Goal: Transaction & Acquisition: Download file/media

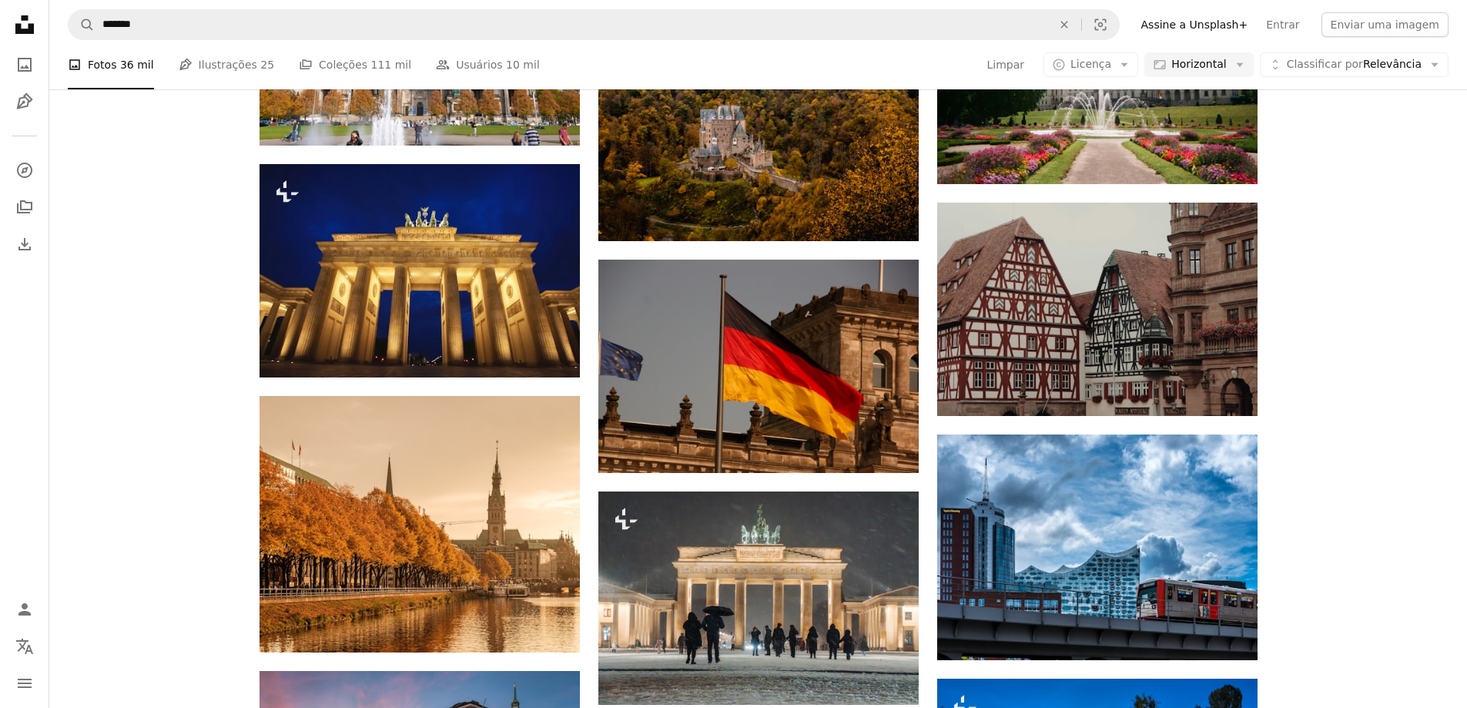
scroll to position [5314, 0]
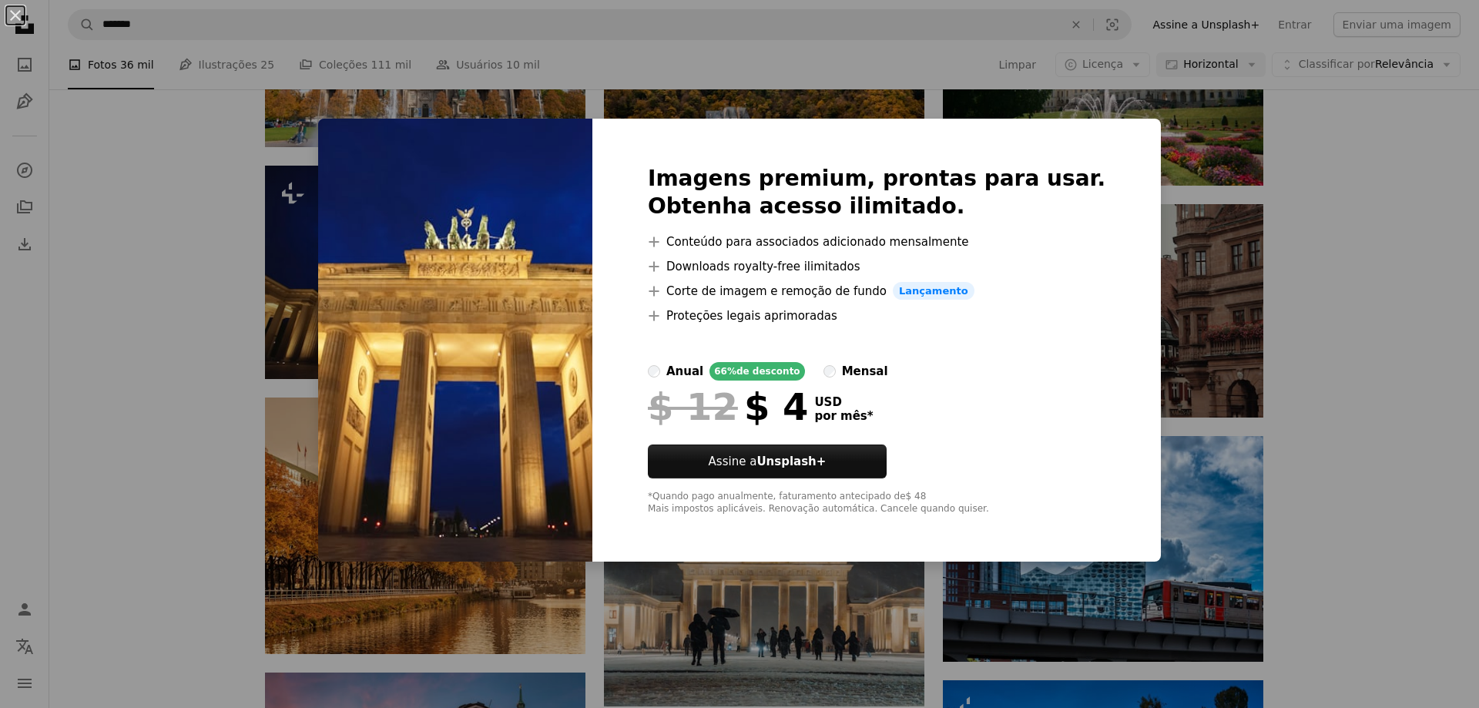
click at [1313, 315] on div "An X shape Imagens premium, prontas para usar. Obtenha acesso ilimitado. A plus…" at bounding box center [739, 354] width 1479 height 708
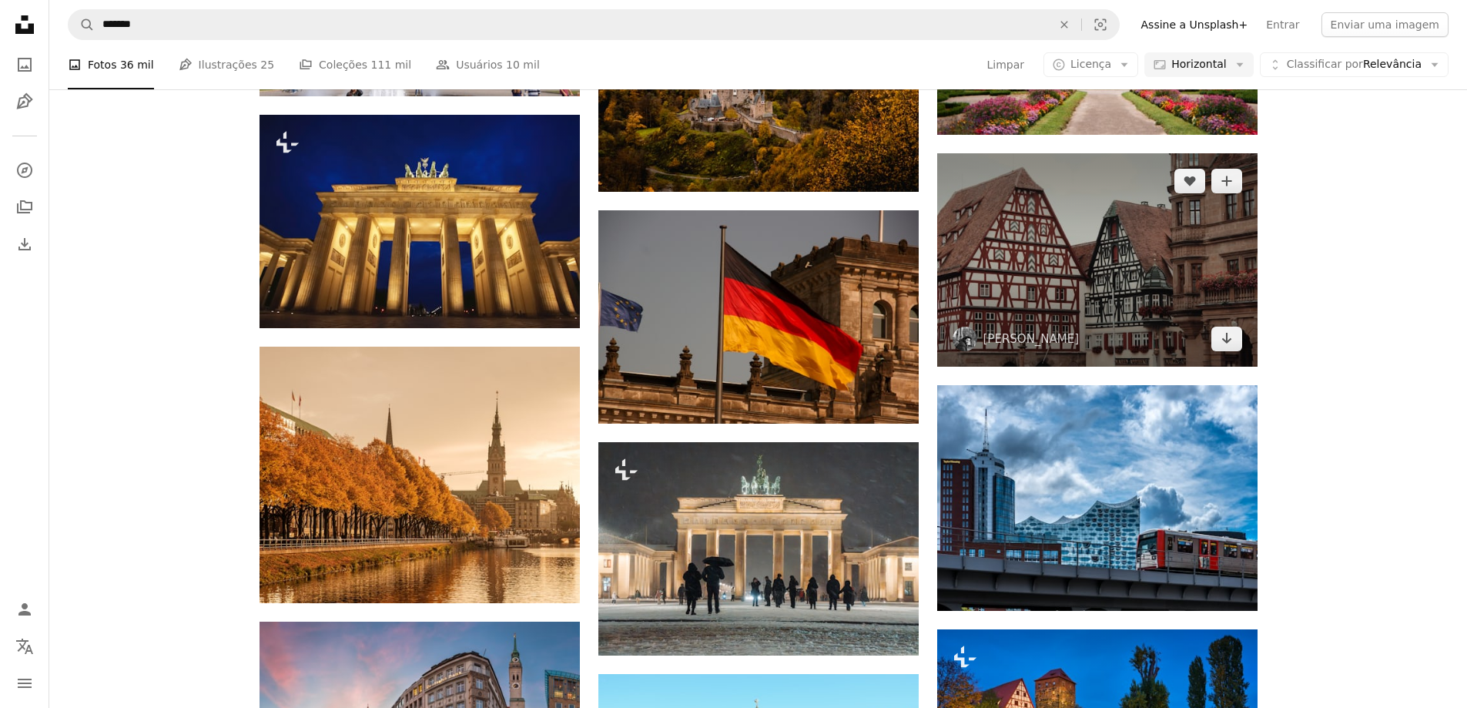
scroll to position [5391, 0]
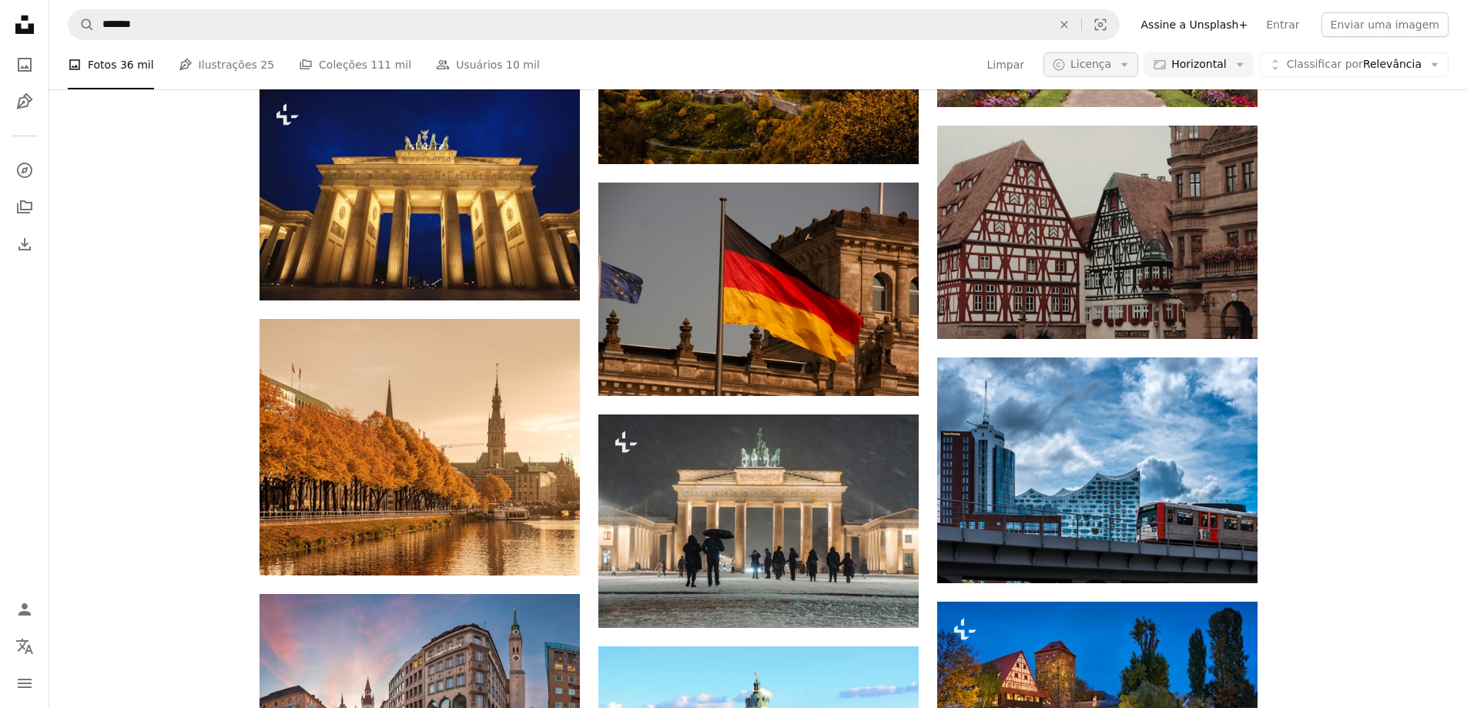
click at [1131, 60] on icon "Arrow down" at bounding box center [1124, 65] width 14 height 14
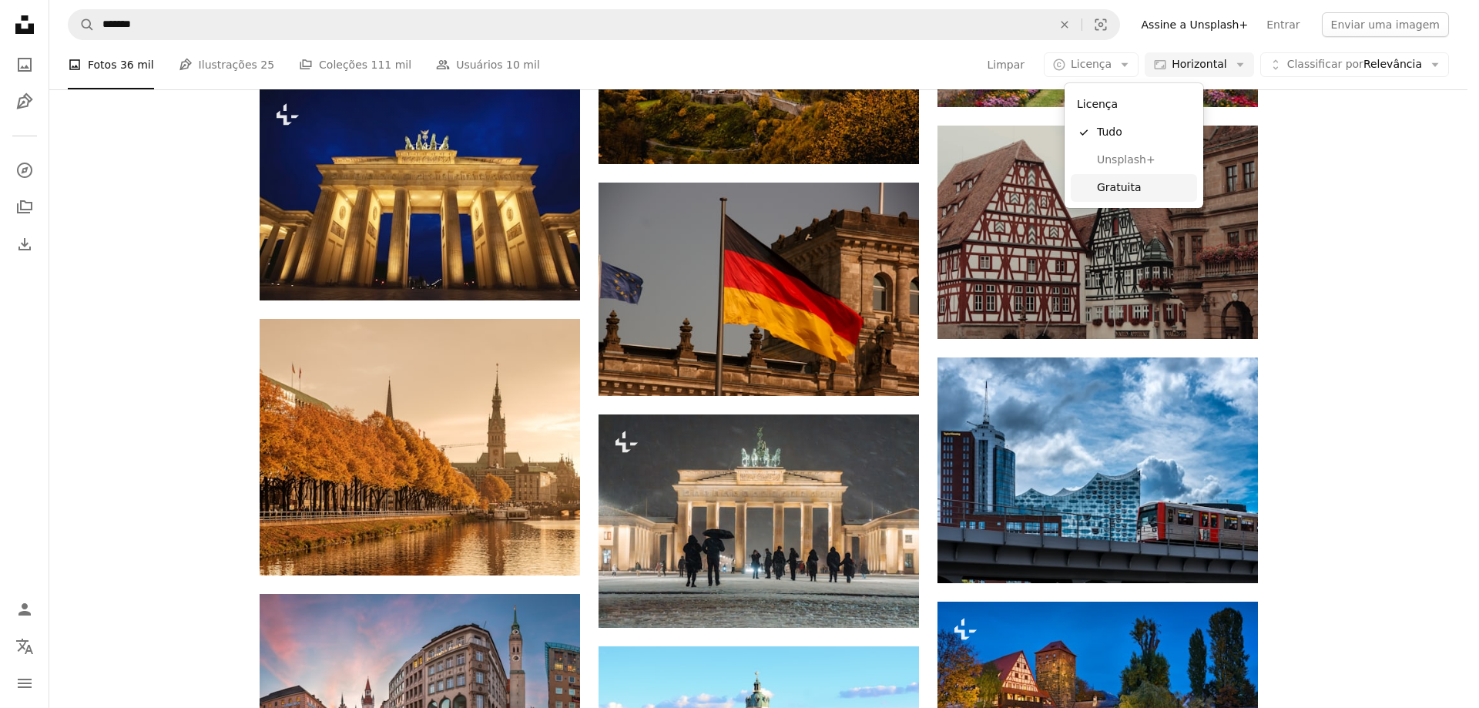
click at [1124, 183] on span "Gratuita" at bounding box center [1144, 187] width 94 height 15
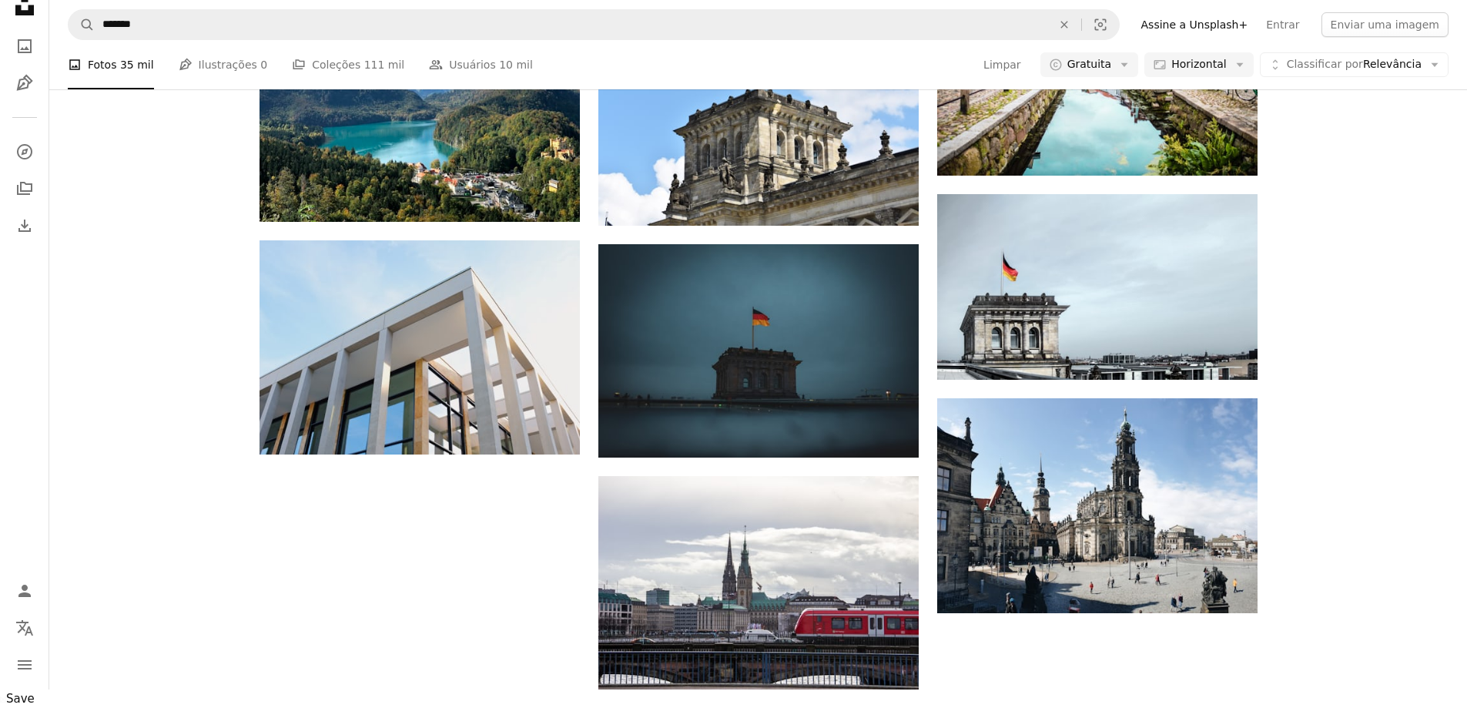
scroll to position [1386, 0]
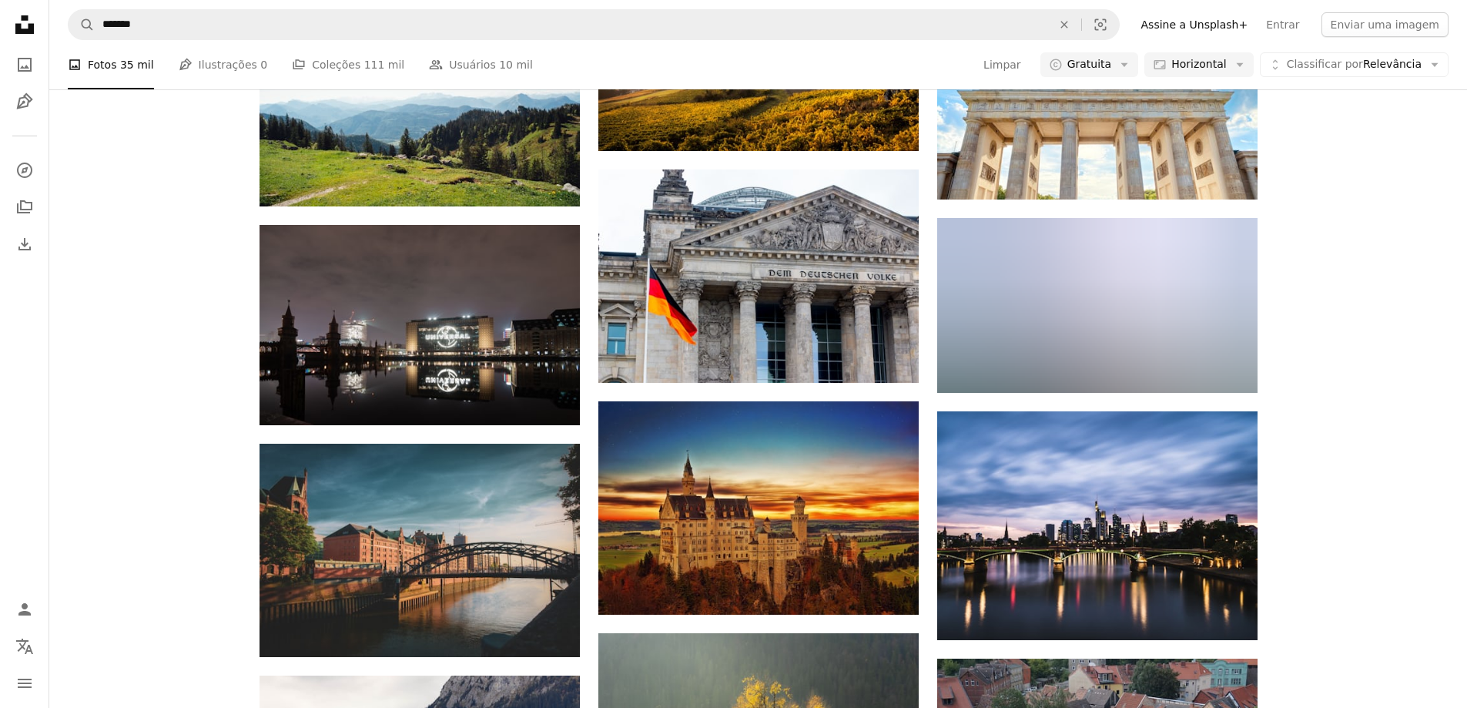
scroll to position [27340, 0]
